Goal: Information Seeking & Learning: Learn about a topic

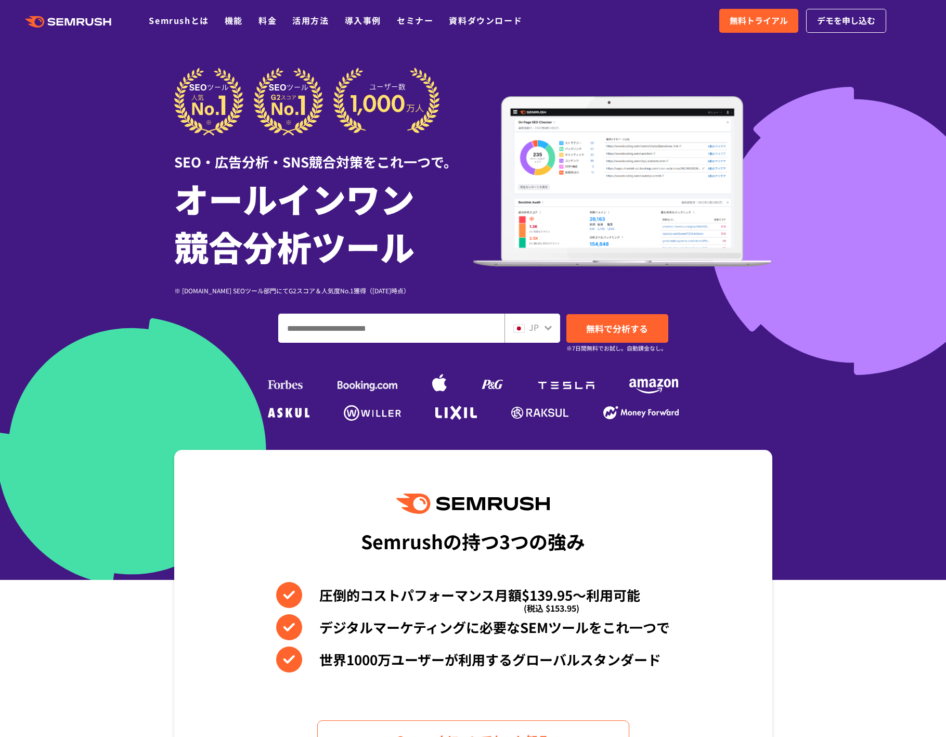
click at [814, 138] on div at bounding box center [473, 290] width 946 height 580
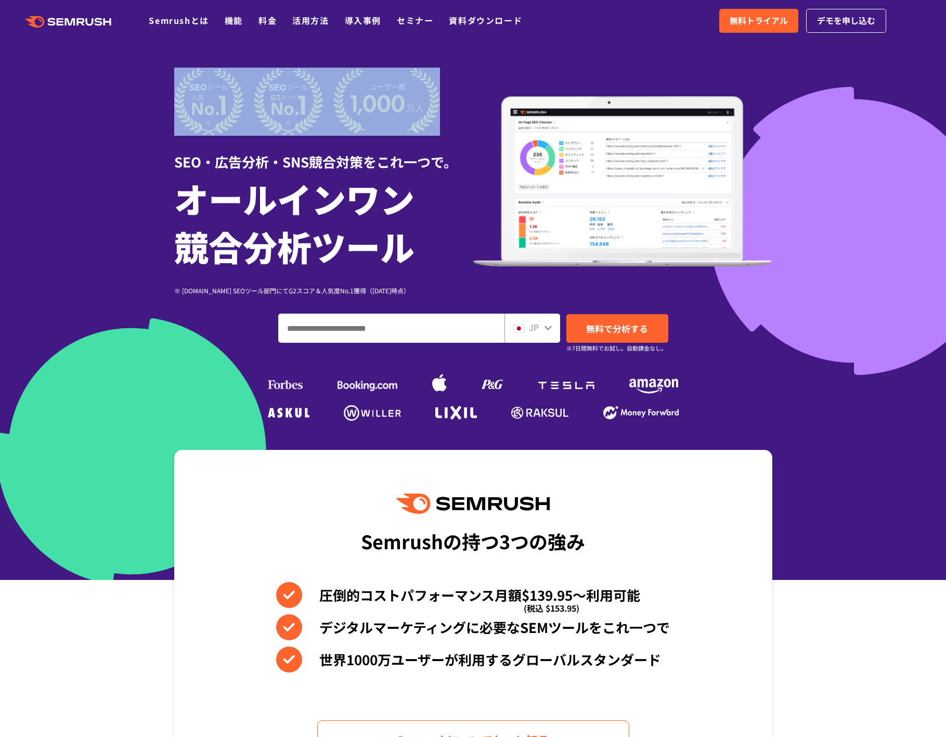
click at [814, 138] on div at bounding box center [473, 290] width 946 height 580
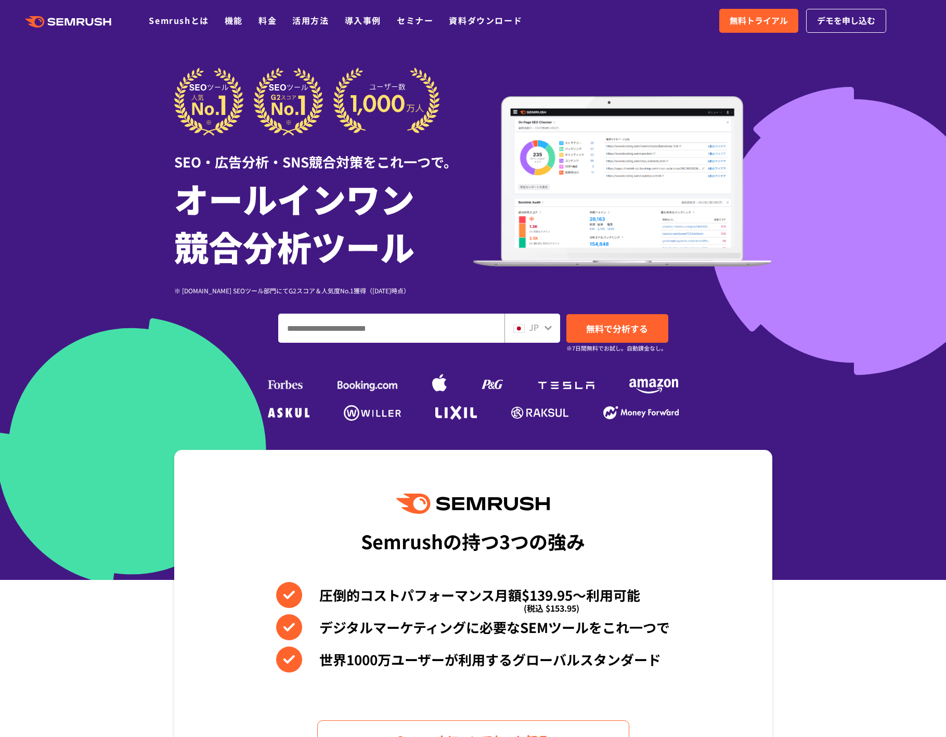
click at [811, 124] on div at bounding box center [473, 290] width 946 height 580
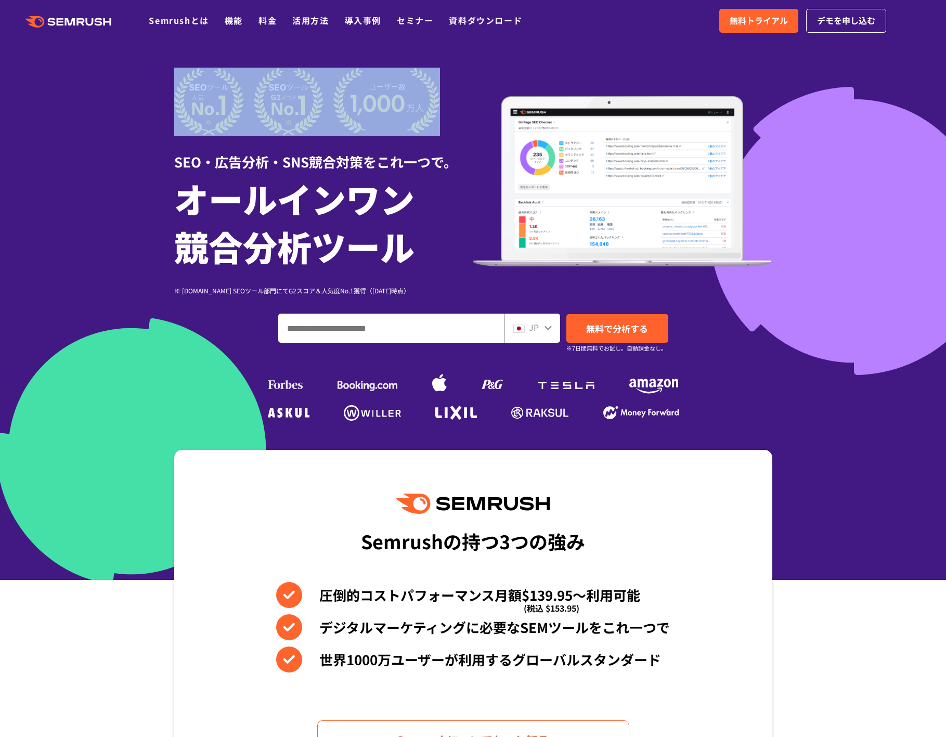
click at [811, 124] on div at bounding box center [473, 290] width 946 height 580
click at [810, 132] on div at bounding box center [473, 290] width 946 height 580
click at [447, 329] on input "ドメイン、キーワードまたはURLを入力してください" at bounding box center [391, 328] width 225 height 28
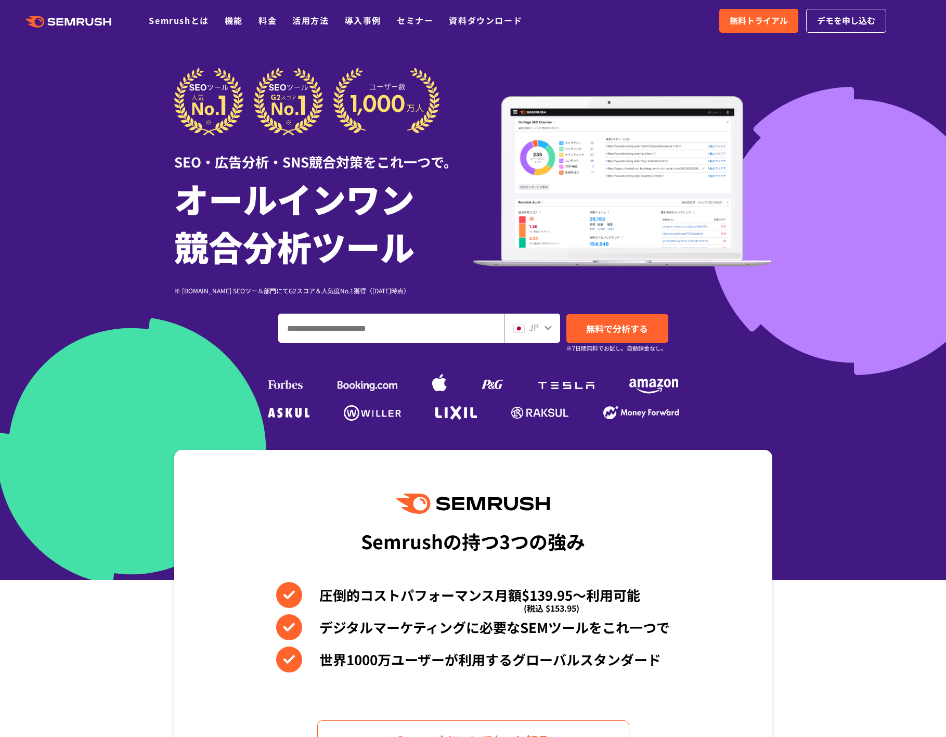
click at [447, 329] on input "ドメイン、キーワードまたはURLを入力してください" at bounding box center [391, 328] width 225 height 28
paste input "**********"
type input "**********"
drag, startPoint x: 601, startPoint y: 325, endPoint x: 611, endPoint y: 327, distance: 10.0
click at [601, 325] on span "無料で分析する" at bounding box center [617, 328] width 62 height 13
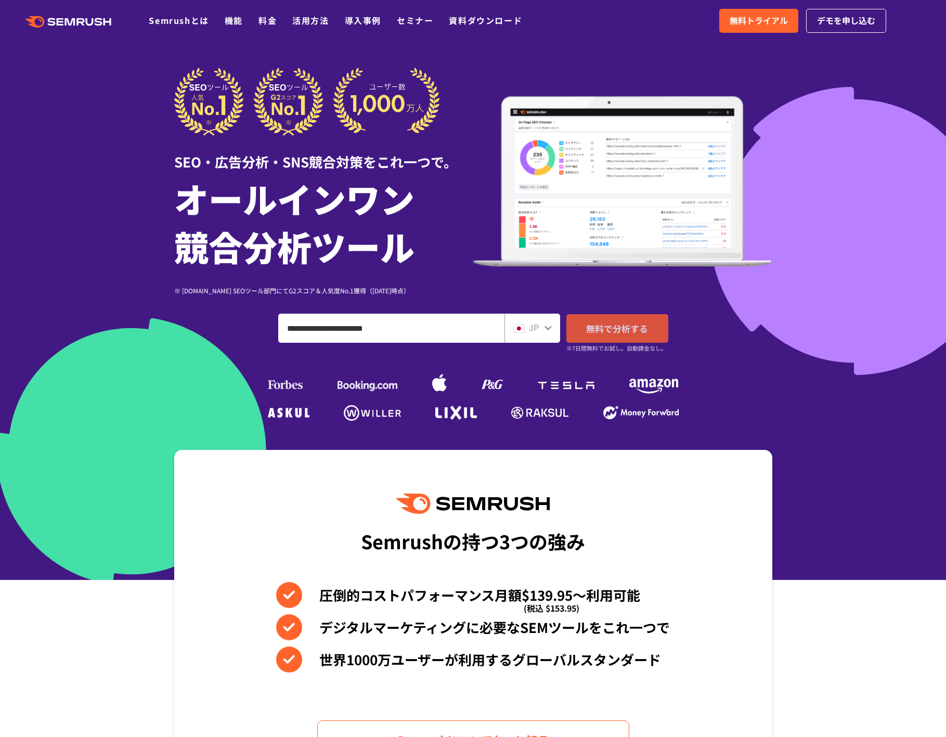
click at [649, 335] on link "無料で分析する" at bounding box center [617, 328] width 102 height 29
click at [638, 322] on span "無料で分析する" at bounding box center [617, 328] width 62 height 13
click at [610, 325] on span "無料で分析する" at bounding box center [617, 328] width 62 height 13
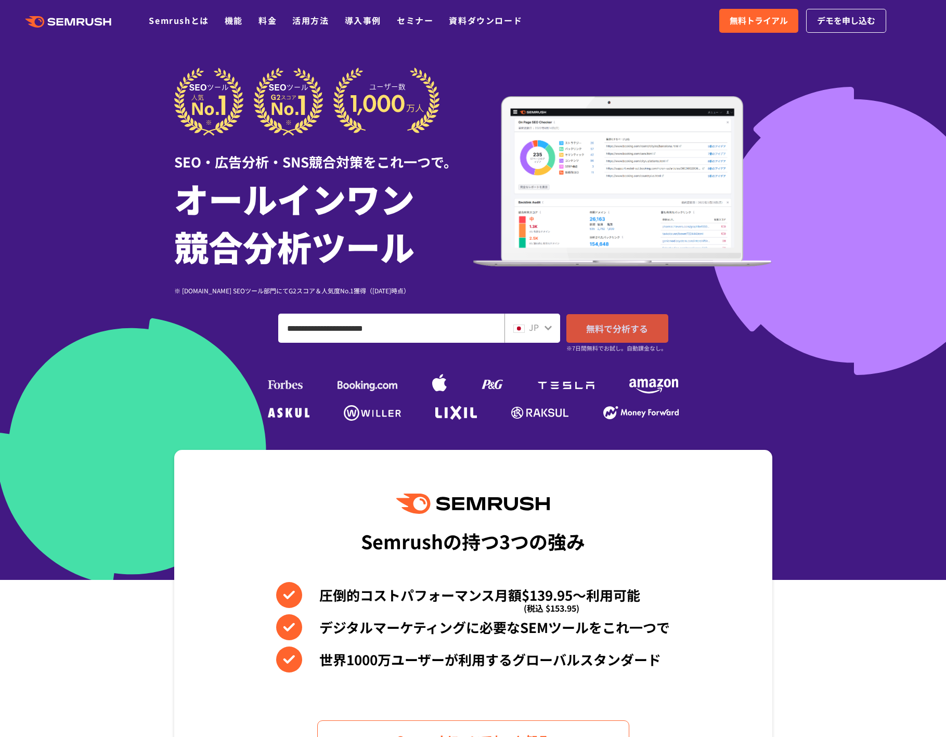
click at [610, 325] on span "無料で分析する" at bounding box center [617, 328] width 62 height 13
click at [607, 322] on span "無料で分析する" at bounding box center [617, 328] width 62 height 13
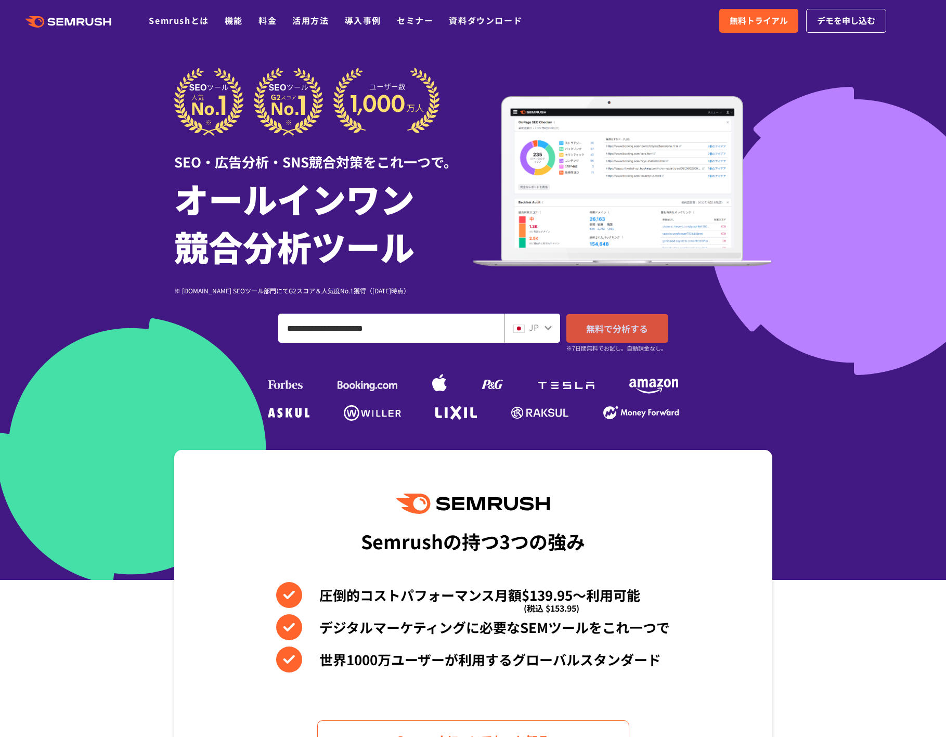
click at [607, 322] on span "無料で分析する" at bounding box center [617, 328] width 62 height 13
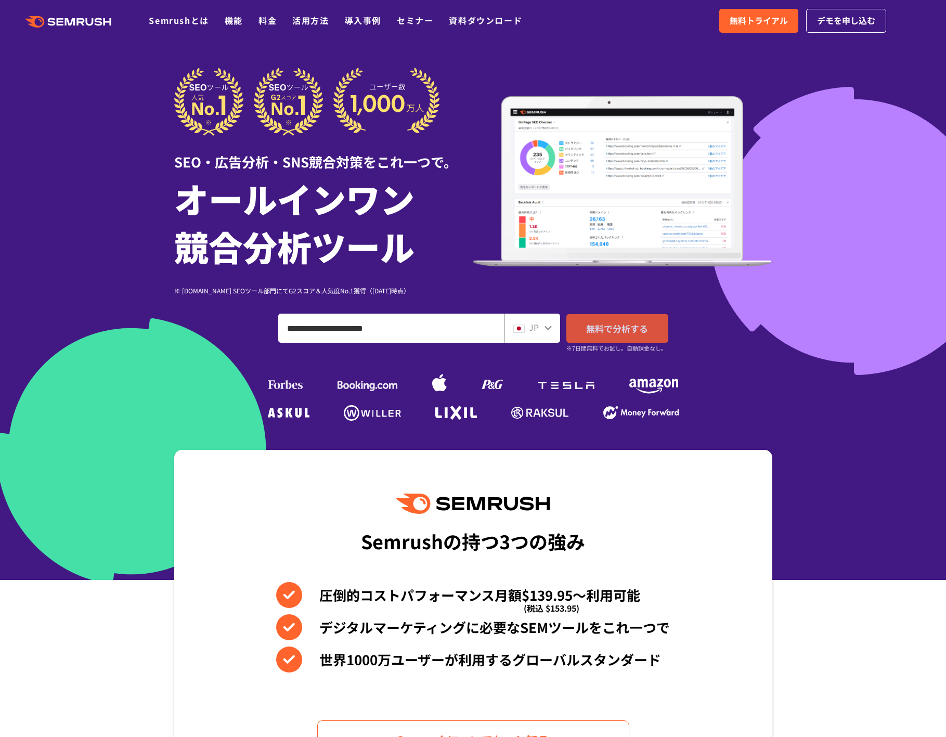
click at [607, 322] on span "無料で分析する" at bounding box center [617, 328] width 62 height 13
